Goal: Register for event/course

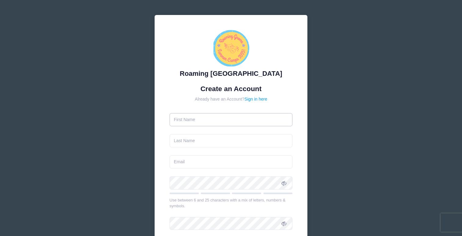
click at [208, 121] on input "text" at bounding box center [230, 119] width 123 height 13
type input "[PERSON_NAME]"
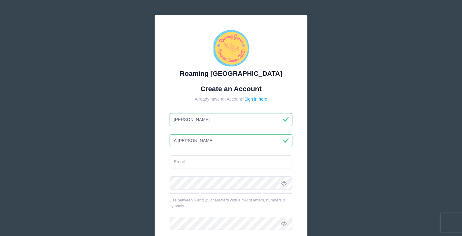
drag, startPoint x: 177, startPoint y: 142, endPoint x: 166, endPoint y: 142, distance: 10.7
click at [167, 142] on div "Roaming Gnome Theatre Create an Account Already have an Account? Sign in here J…" at bounding box center [231, 159] width 153 height 288
type input "[PERSON_NAME]"
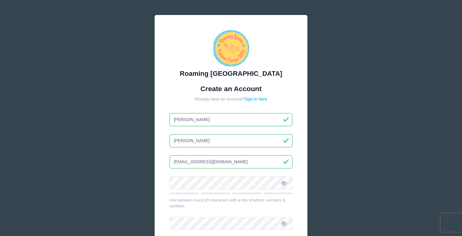
type input "[EMAIL_ADDRESS][DOMAIN_NAME]"
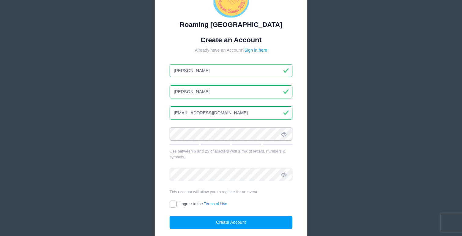
scroll to position [51, 0]
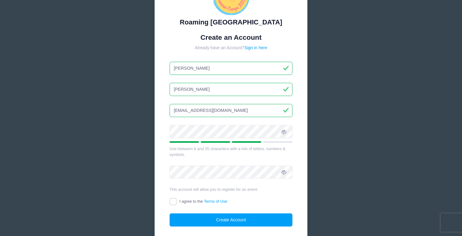
click at [128, 141] on div "Roaming Gnome Theatre Create an Account Already have an Account? Sign in here J…" at bounding box center [231, 115] width 462 height 332
click at [154, 151] on div "Roaming Gnome Theatre Create an Account Already have an Account? Sign in here J…" at bounding box center [231, 115] width 163 height 312
click at [174, 200] on input "I agree to the Terms of Use" at bounding box center [172, 201] width 7 height 7
checkbox input "true"
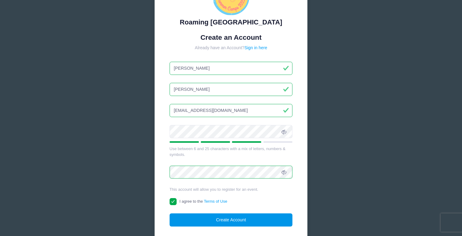
click at [199, 216] on button "Create Account" at bounding box center [230, 219] width 123 height 13
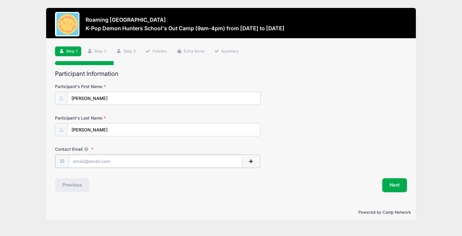
click at [128, 162] on input "Contact Email" at bounding box center [156, 161] width 174 height 13
type input "[EMAIL_ADDRESS][DOMAIN_NAME]"
click at [398, 184] on button "Next" at bounding box center [394, 184] width 25 height 14
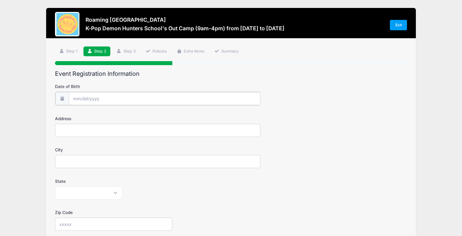
click at [118, 100] on input "Date of Birth" at bounding box center [164, 98] width 191 height 13
click at [124, 113] on input "2025" at bounding box center [126, 114] width 20 height 9
click at [135, 117] on span at bounding box center [134, 117] width 4 height 5
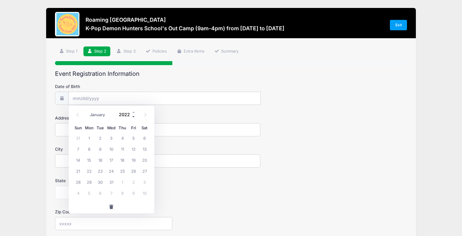
click at [135, 117] on span at bounding box center [134, 117] width 4 height 5
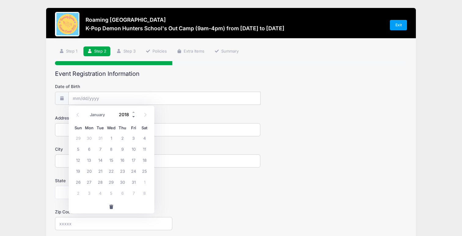
type input "2017"
click at [94, 113] on select "January February March April May June July August September October November De…" at bounding box center [100, 115] width 27 height 8
select select "6"
click at [74, 147] on span "2" at bounding box center [78, 148] width 11 height 11
type input "07/02/2017"
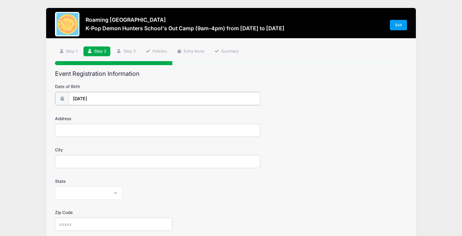
click at [104, 100] on input "07/02/2017" at bounding box center [164, 98] width 191 height 13
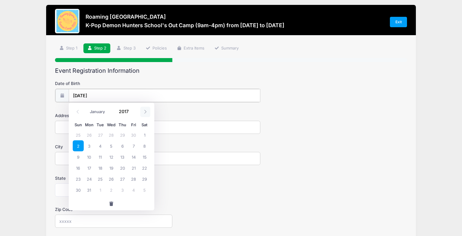
scroll to position [3, 0]
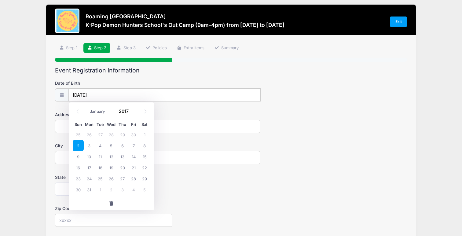
click at [289, 135] on form "Date of Birth 07/02/2017 Address City State Alabama Alaska American Samoa Arizo…" at bounding box center [231, 210] width 352 height 261
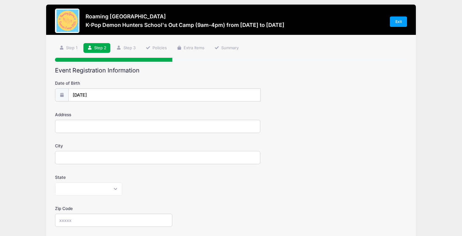
click at [91, 124] on input "Address" at bounding box center [157, 126] width 205 height 13
type input "2208 Ulster Street"
type input "Denver"
select select "CO"
type input "80238"
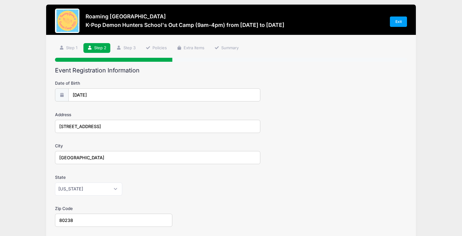
click at [281, 114] on div "Address 2208 Ulster Street" at bounding box center [231, 121] width 352 height 21
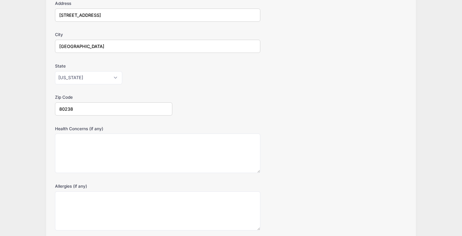
scroll to position [120, 0]
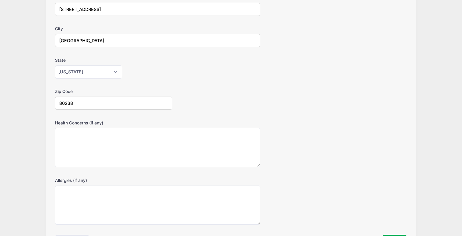
click at [164, 151] on textarea "Health Concerns (if any)" at bounding box center [157, 147] width 205 height 39
type textarea "None"
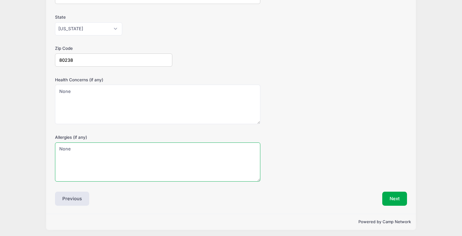
scroll to position [165, 0]
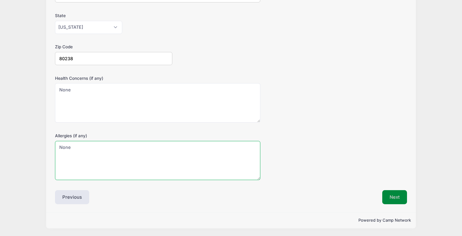
type textarea "None"
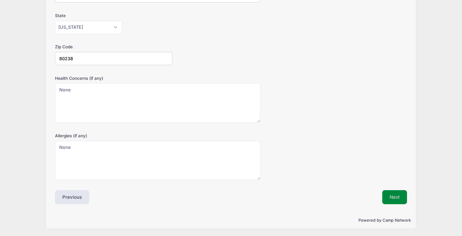
click at [399, 198] on button "Next" at bounding box center [394, 197] width 25 height 14
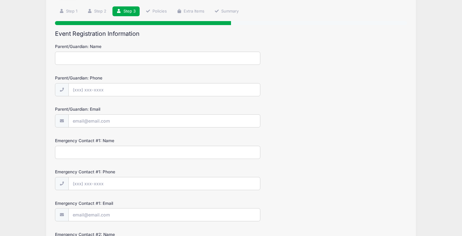
scroll to position [0, 0]
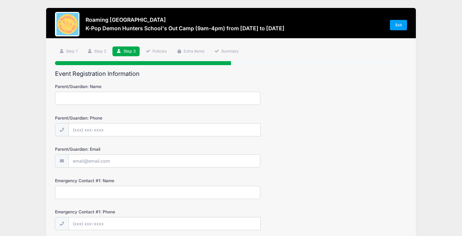
click at [140, 105] on form "Parent/Guardian: Name Parent/Guardian: Phone Parent/Guardian: Email Emergency C…" at bounding box center [231, 218] width 352 height 271
click at [140, 100] on input "Parent/Guardian: Name" at bounding box center [157, 98] width 205 height 13
type input "Jennifer Boylan"
type input "(815) 353-9997"
click at [117, 167] on input "Parent/Guardian: Email" at bounding box center [164, 161] width 191 height 13
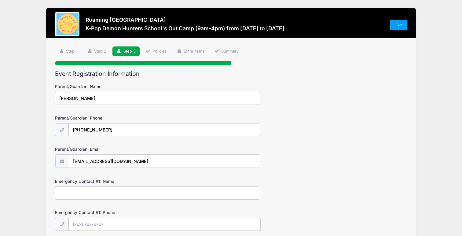
type input "[EMAIL_ADDRESS][DOMAIN_NAME]"
type input "Tim Boylan"
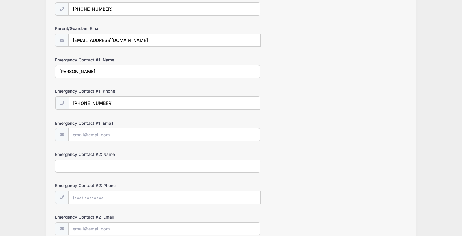
scroll to position [124, 0]
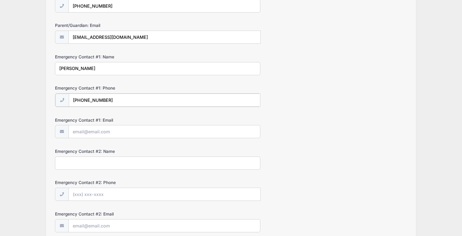
type input "(773) 414-5741"
click at [129, 131] on input "Emergency Contact #1: Email" at bounding box center [164, 131] width 191 height 13
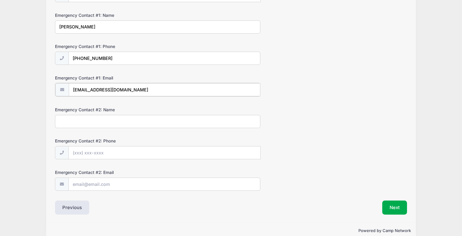
scroll to position [169, 0]
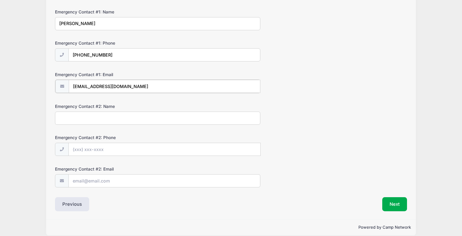
type input "tsboylan@gmail.com"
click at [130, 118] on input "Emergency Contact #2: Name" at bounding box center [157, 117] width 205 height 13
type input "Lauren Treat"
type input "(253) 691-9527"
click at [390, 203] on button "Next" at bounding box center [394, 203] width 25 height 14
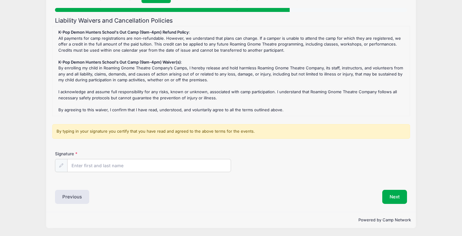
scroll to position [73, 0]
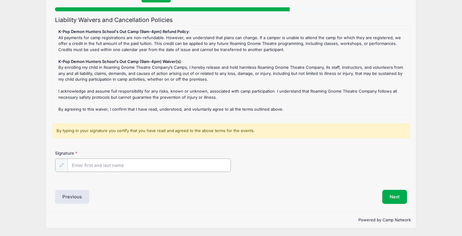
click at [180, 158] on input "Signature" at bounding box center [148, 164] width 163 height 13
type input "Jennifer Boylan"
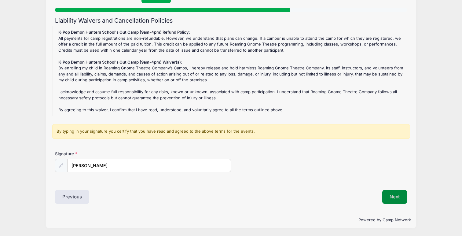
click at [404, 190] on button "Next" at bounding box center [394, 197] width 25 height 14
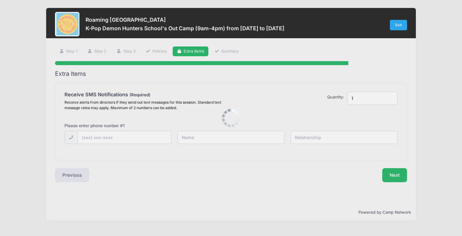
scroll to position [0, 0]
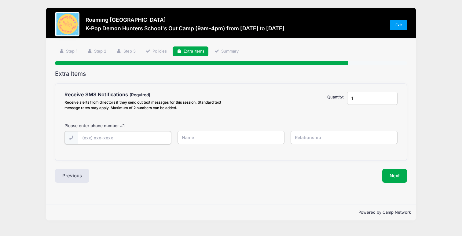
click at [0, 0] on input "text" at bounding box center [0, 0] width 0 height 0
type input "(815) 353-9997"
type input "Jennifer Boylan"
type input "Mother"
click at [401, 176] on button "Next" at bounding box center [394, 175] width 25 height 14
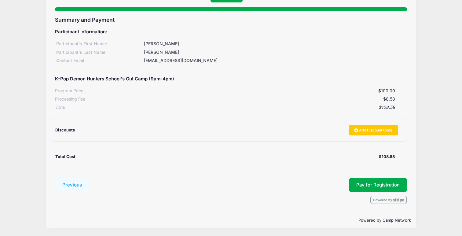
scroll to position [94, 0]
click at [380, 182] on span "Pay for Registration" at bounding box center [377, 184] width 43 height 5
click at [388, 187] on span "Pay for Registration" at bounding box center [377, 184] width 43 height 5
